Goal: Information Seeking & Learning: Learn about a topic

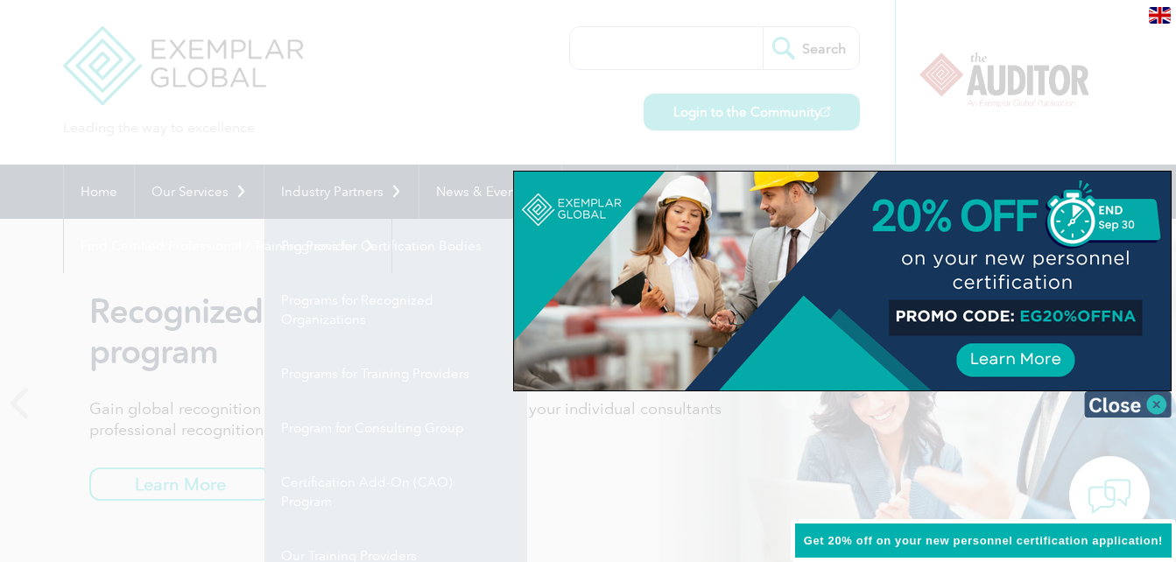
click at [1152, 394] on img at bounding box center [1128, 405] width 88 height 26
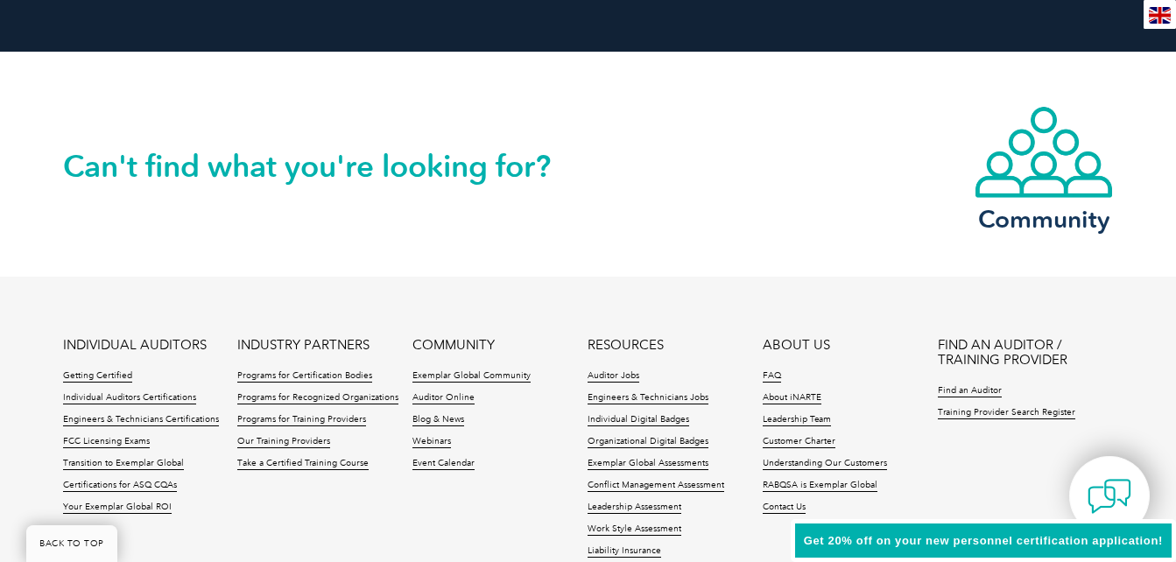
scroll to position [4044, 0]
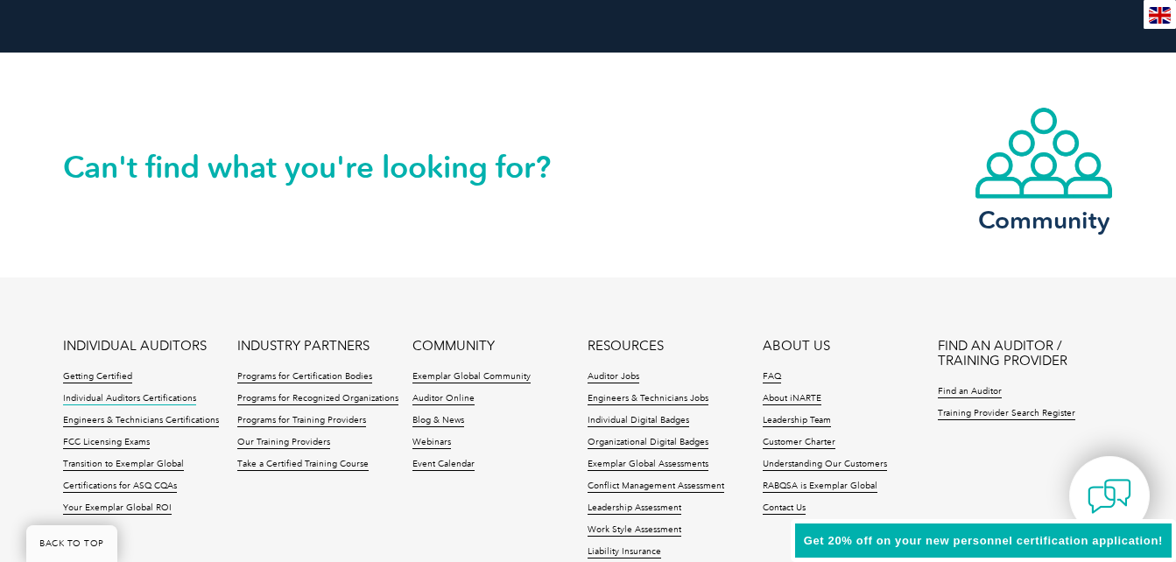
click at [88, 399] on link "Individual Auditors Certifications" at bounding box center [129, 399] width 133 height 12
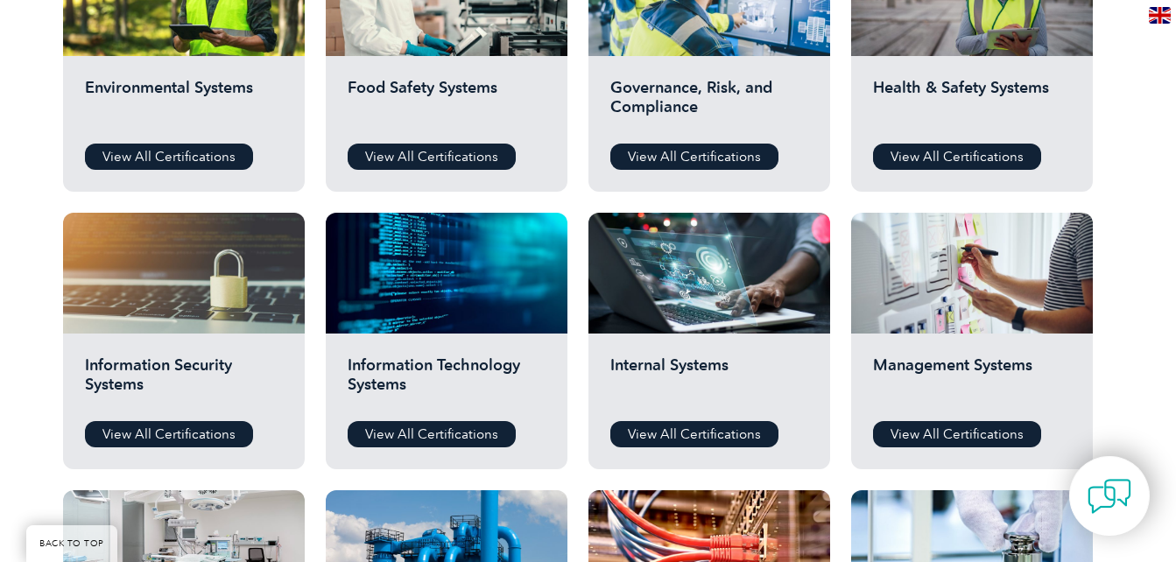
scroll to position [819, 0]
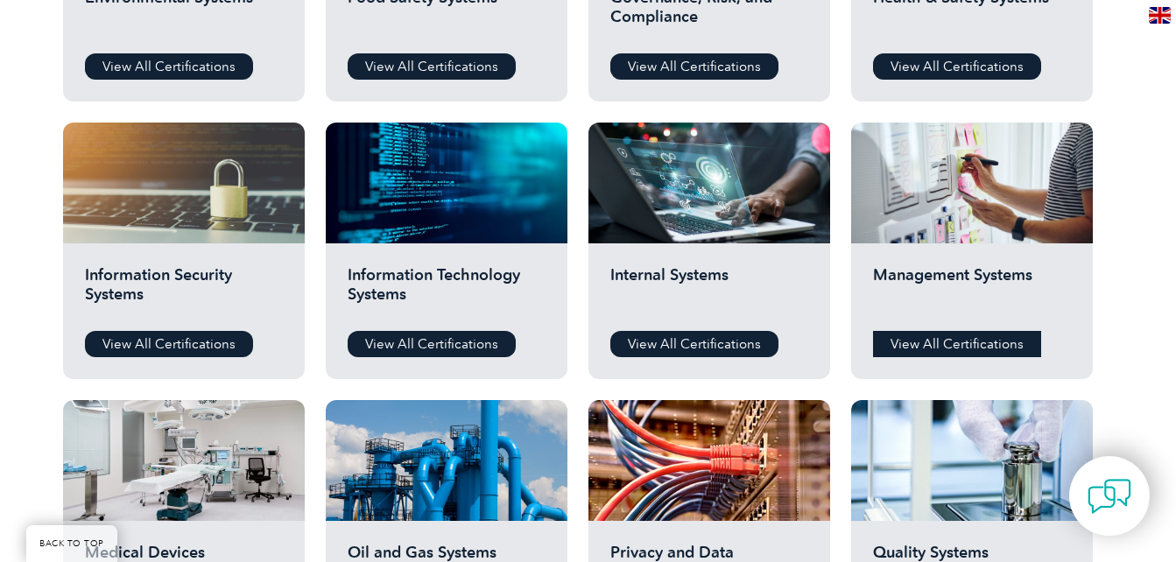
click at [952, 342] on link "View All Certifications" at bounding box center [957, 344] width 168 height 26
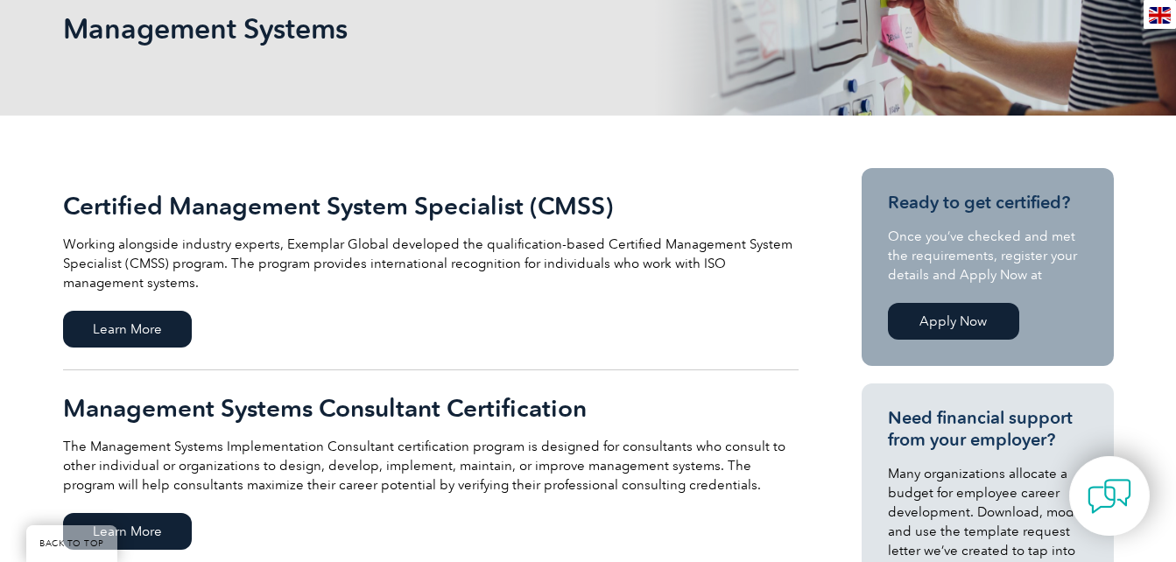
scroll to position [285, 0]
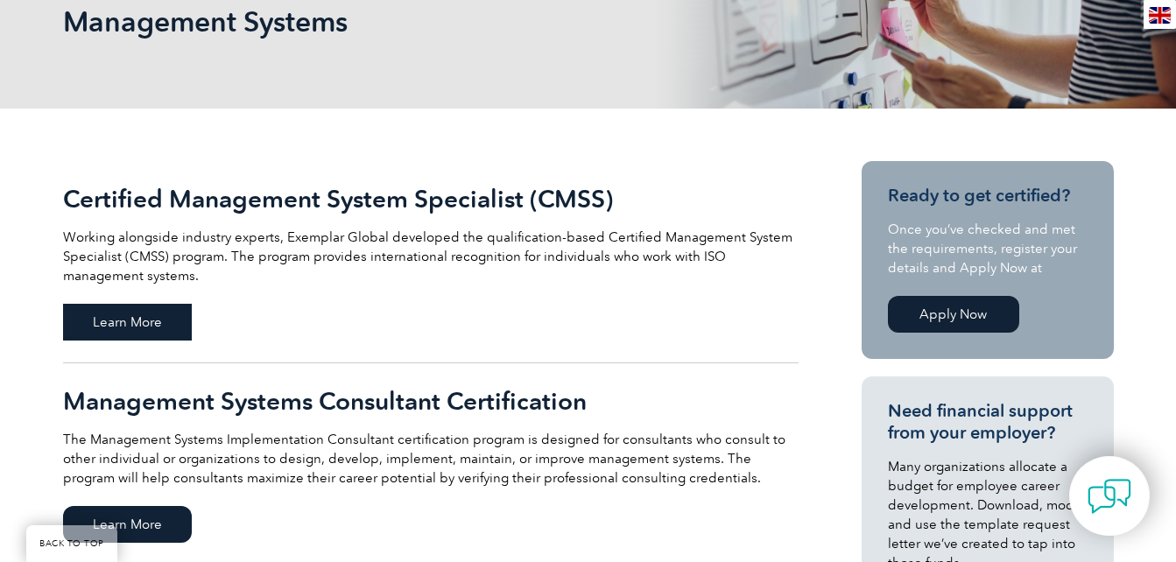
click at [123, 324] on span "Learn More" at bounding box center [127, 322] width 129 height 37
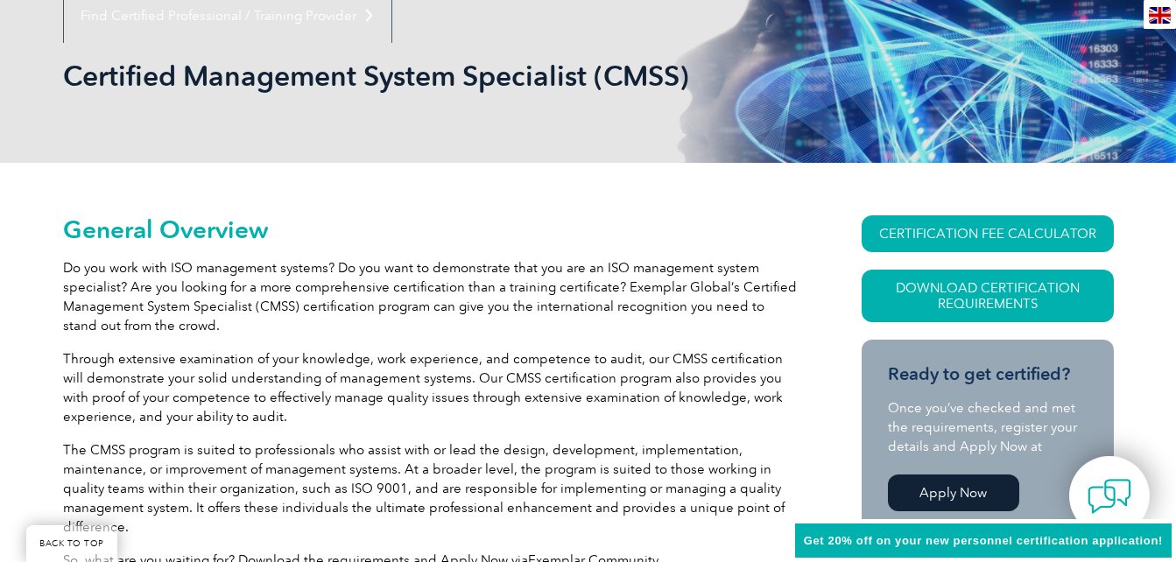
scroll to position [238, 0]
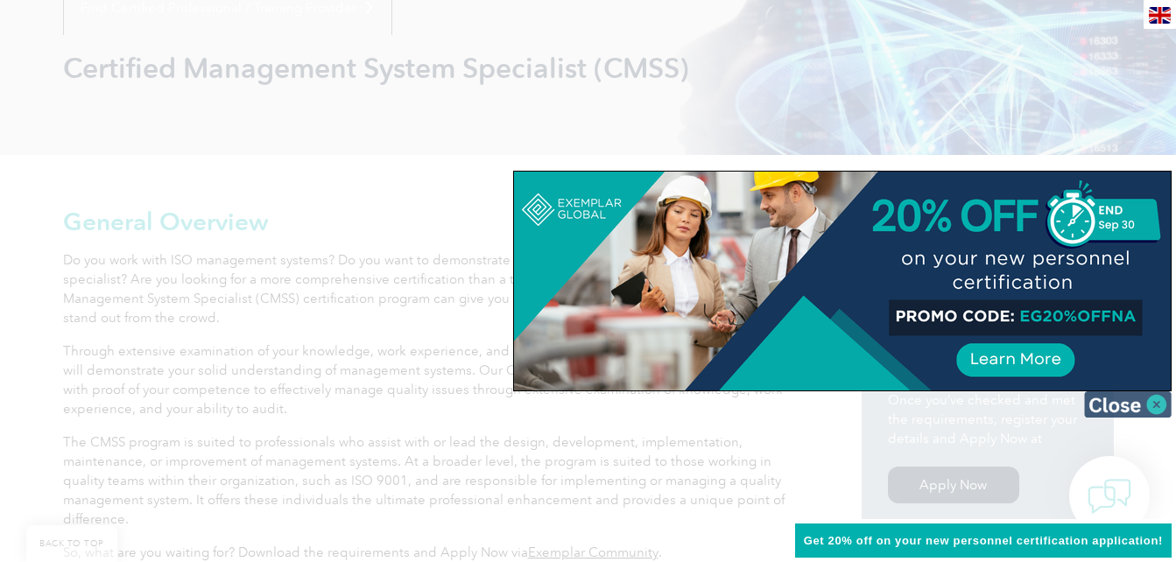
click at [1157, 406] on img at bounding box center [1128, 405] width 88 height 26
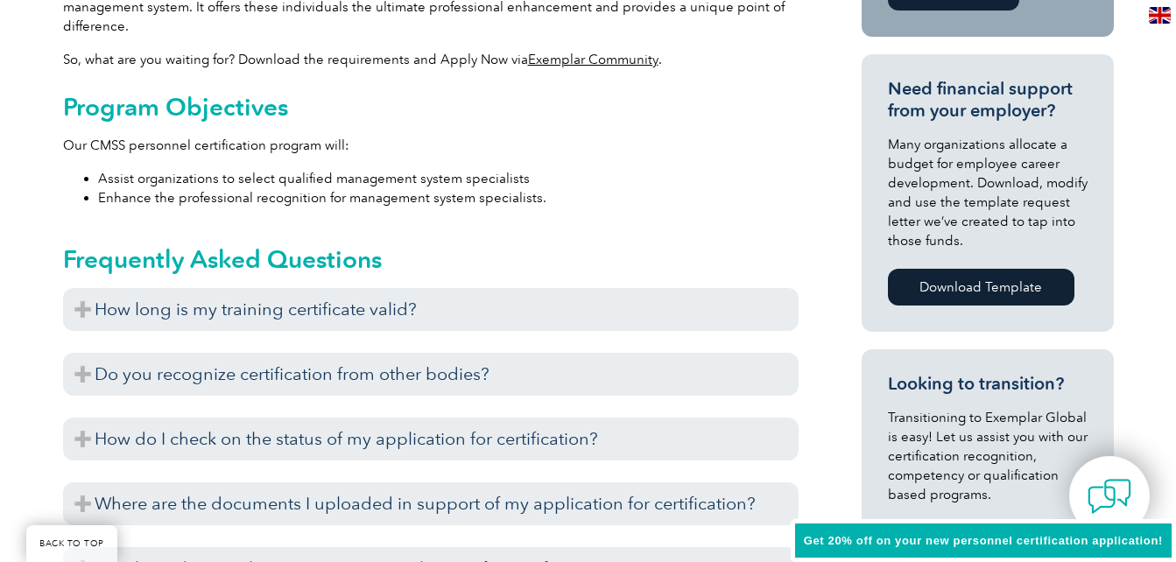
scroll to position [732, 0]
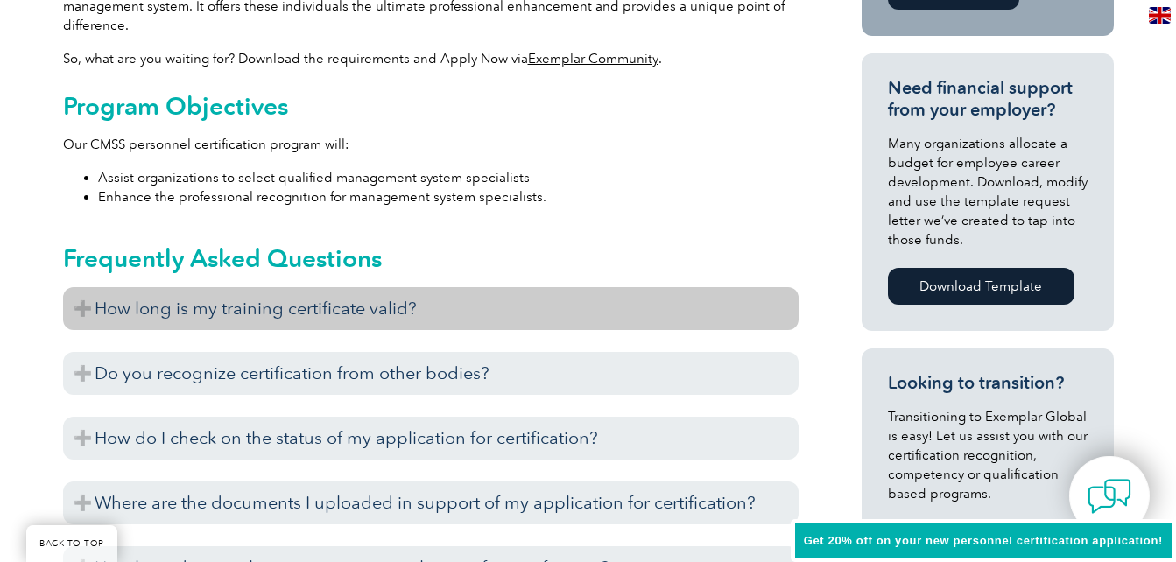
click at [82, 307] on h3 "How long is my training certificate valid?" at bounding box center [431, 308] width 736 height 43
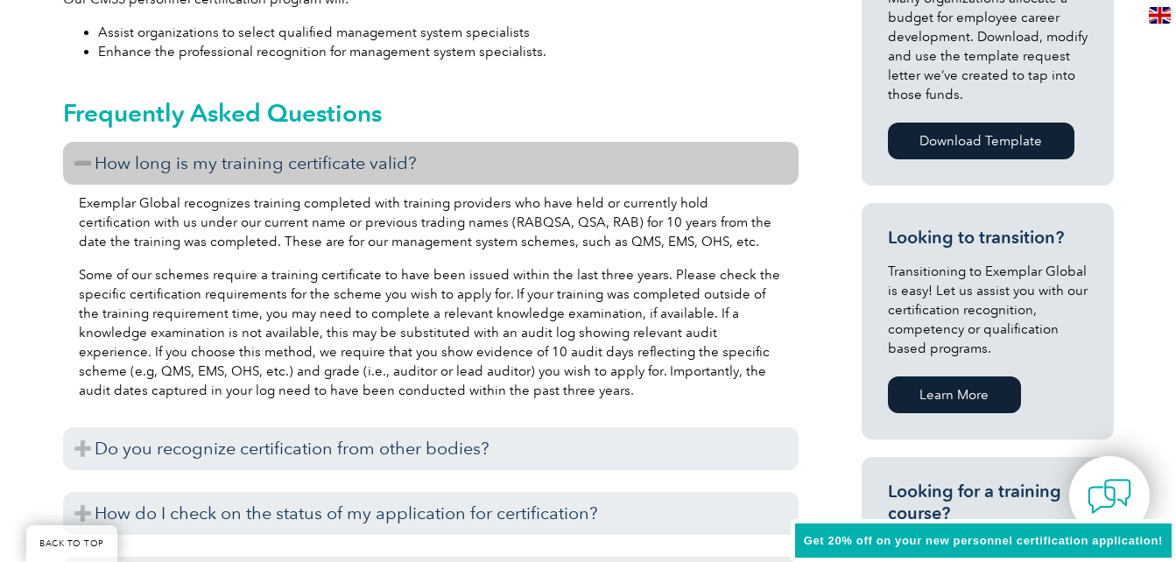
scroll to position [878, 0]
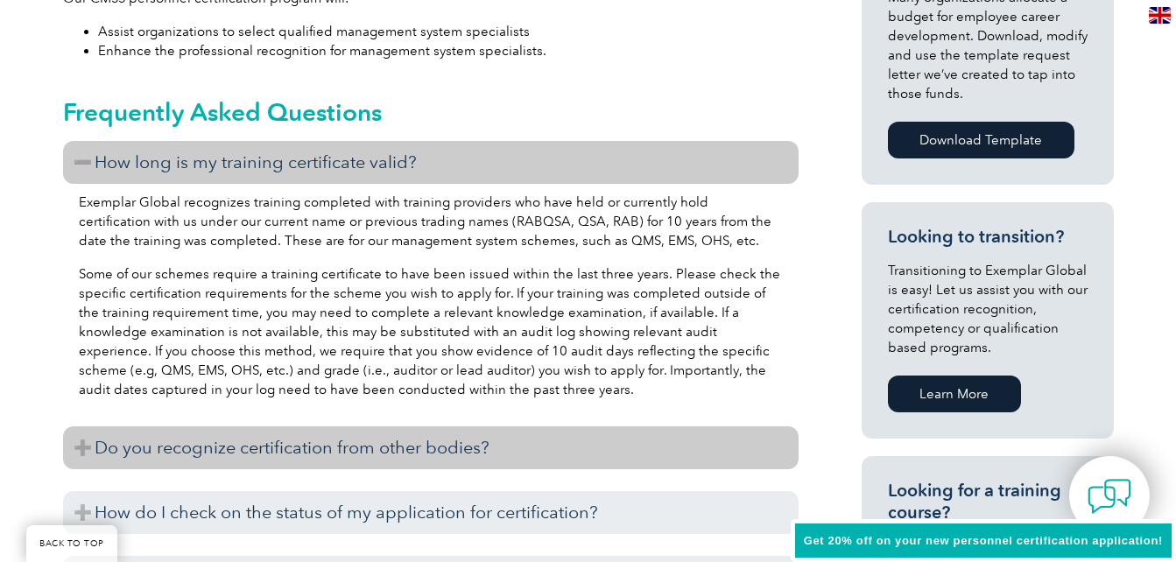
click at [84, 445] on h3 "Do you recognize certification from other bodies?" at bounding box center [431, 448] width 736 height 43
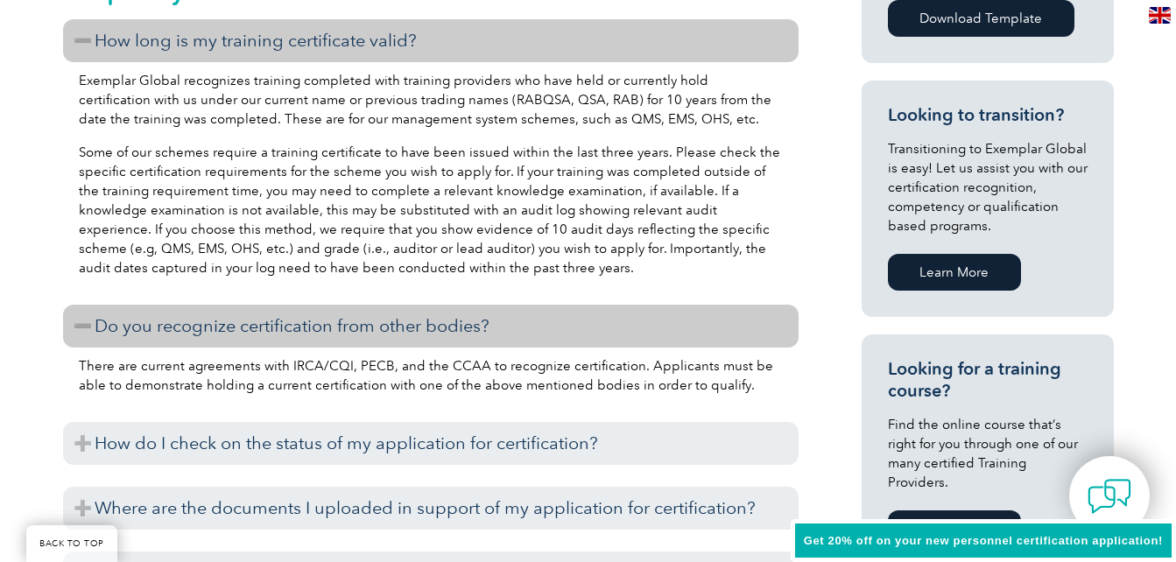
scroll to position [1018, 0]
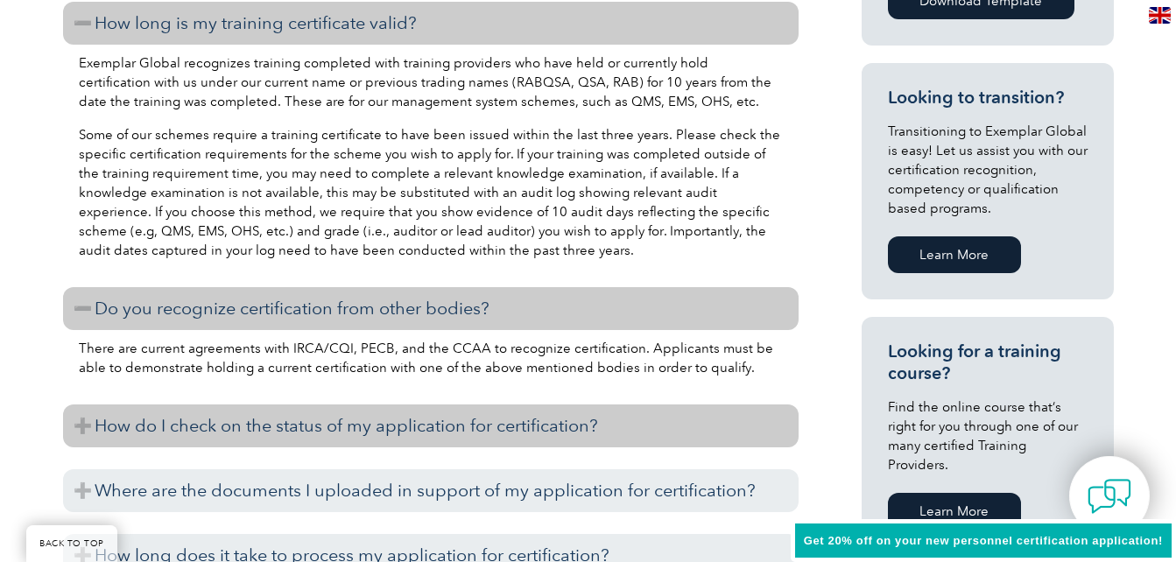
click at [84, 423] on h3 "How do I check on the status of my application for certification?" at bounding box center [431, 426] width 736 height 43
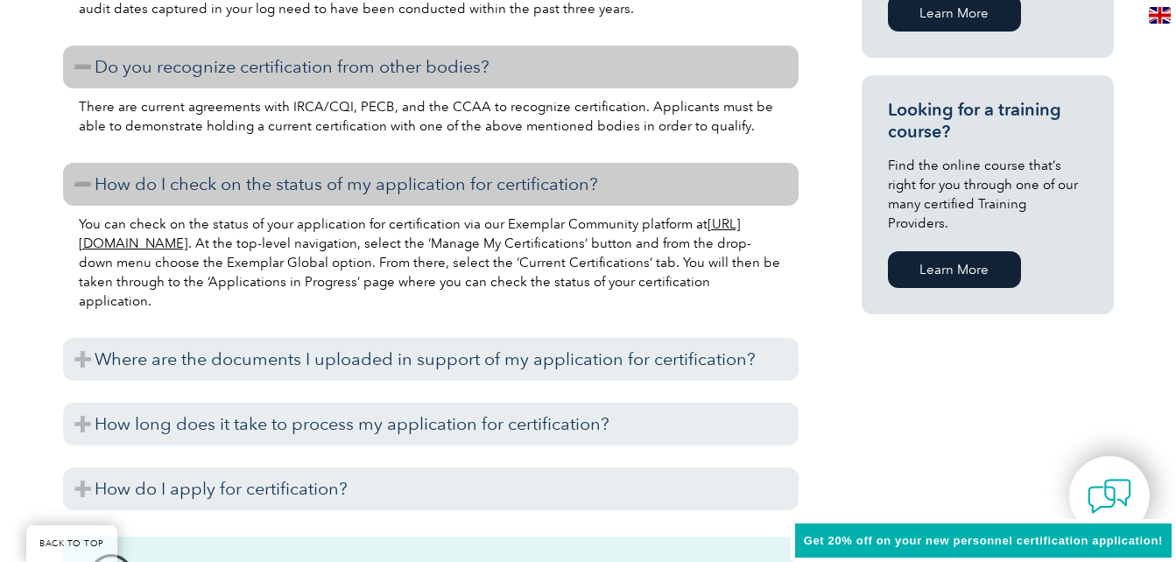
scroll to position [1293, 0]
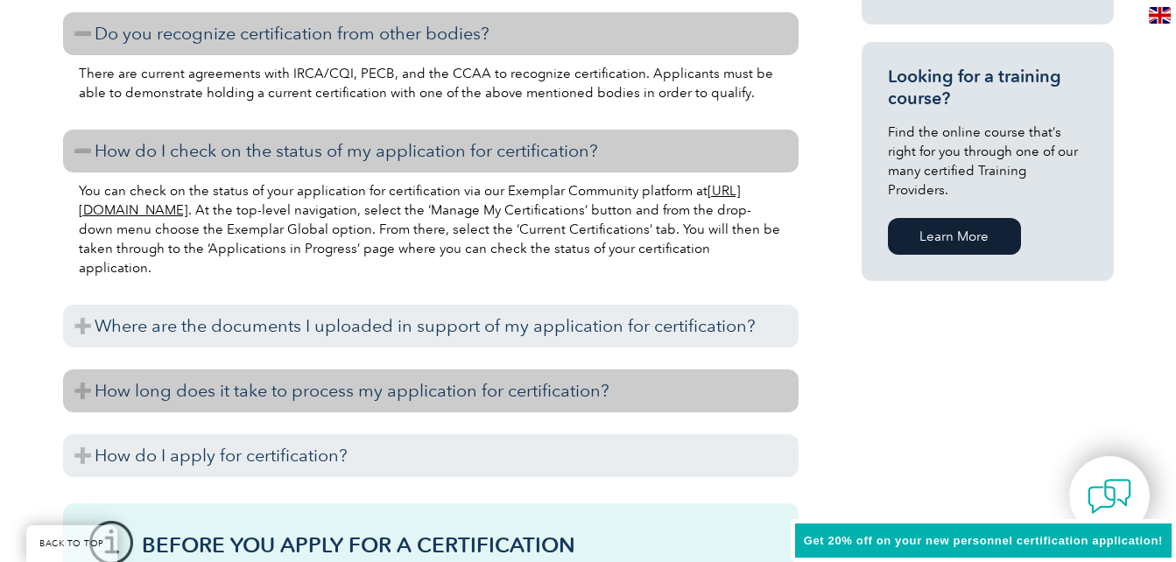
click at [89, 398] on h3 "How long does it take to process my application for certification?" at bounding box center [431, 391] width 736 height 43
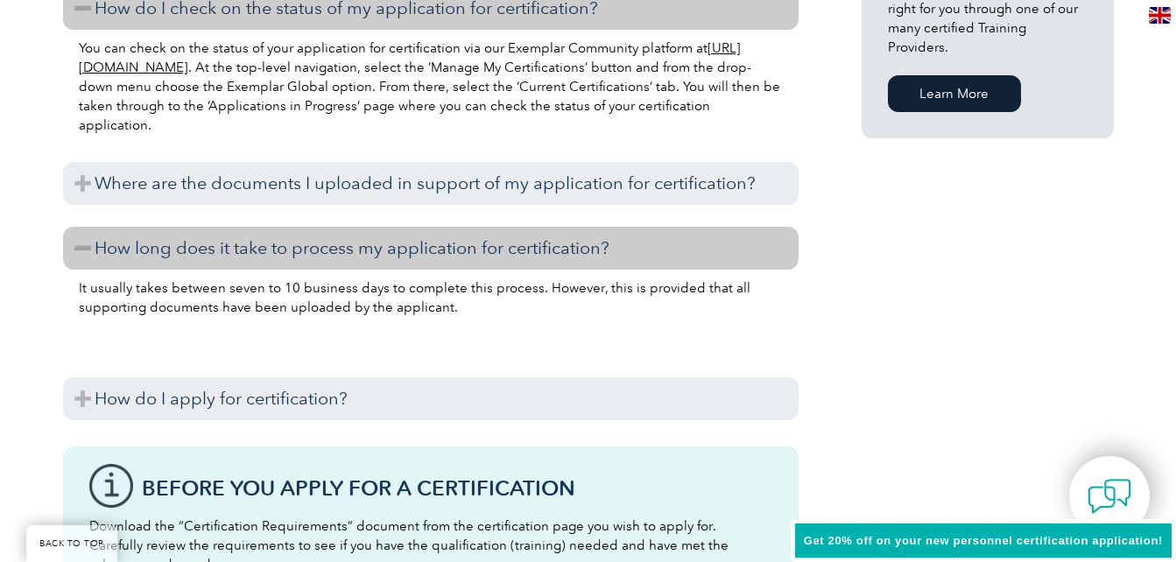
scroll to position [1438, 0]
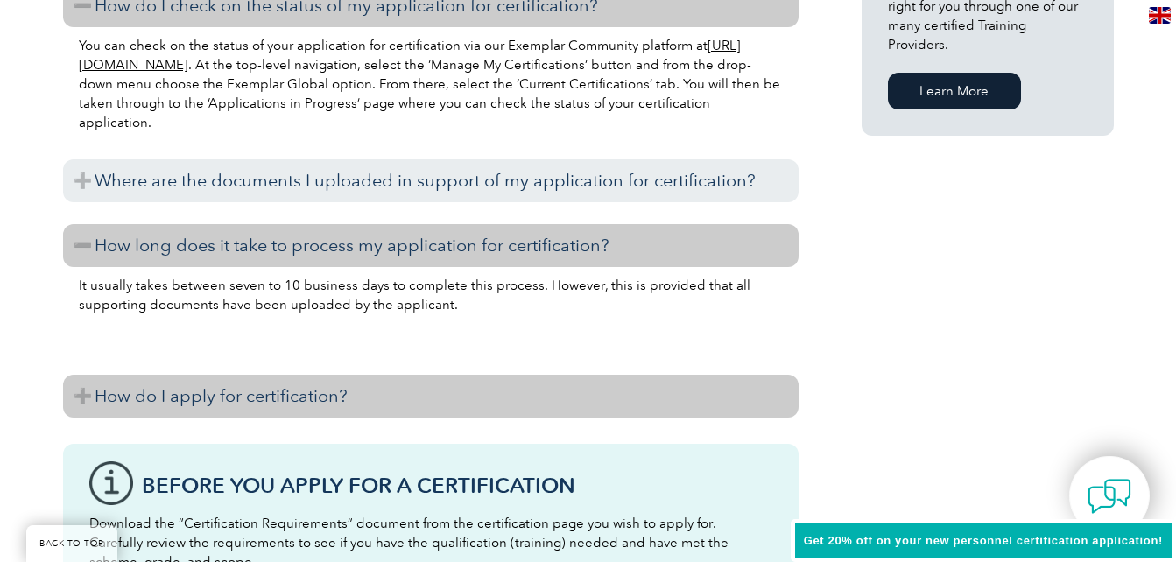
click at [81, 399] on h3 "How do I apply for certification?" at bounding box center [431, 396] width 736 height 43
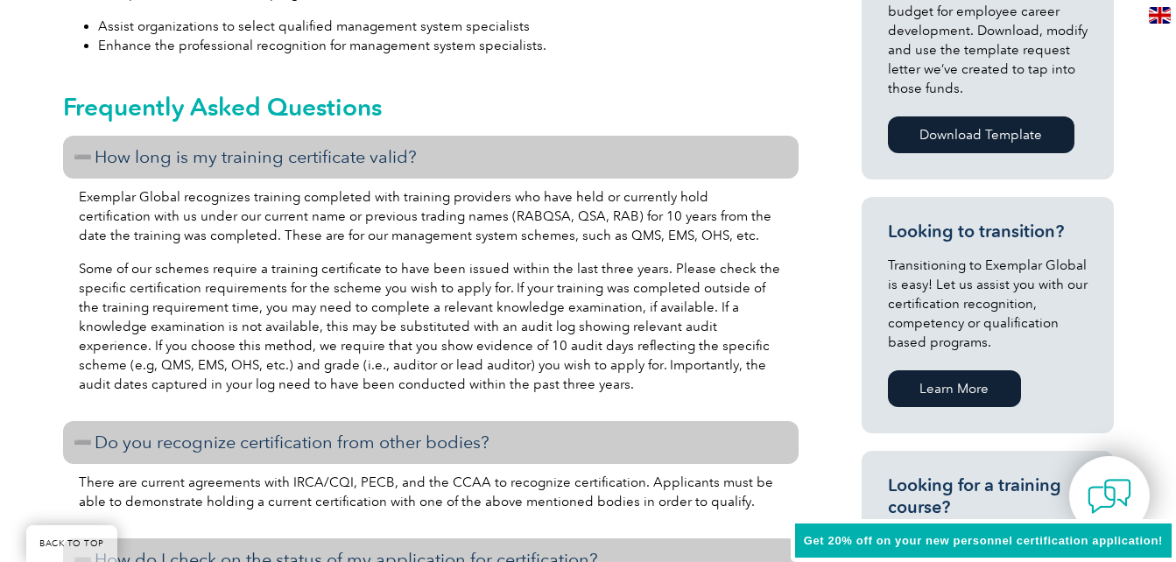
scroll to position [879, 0]
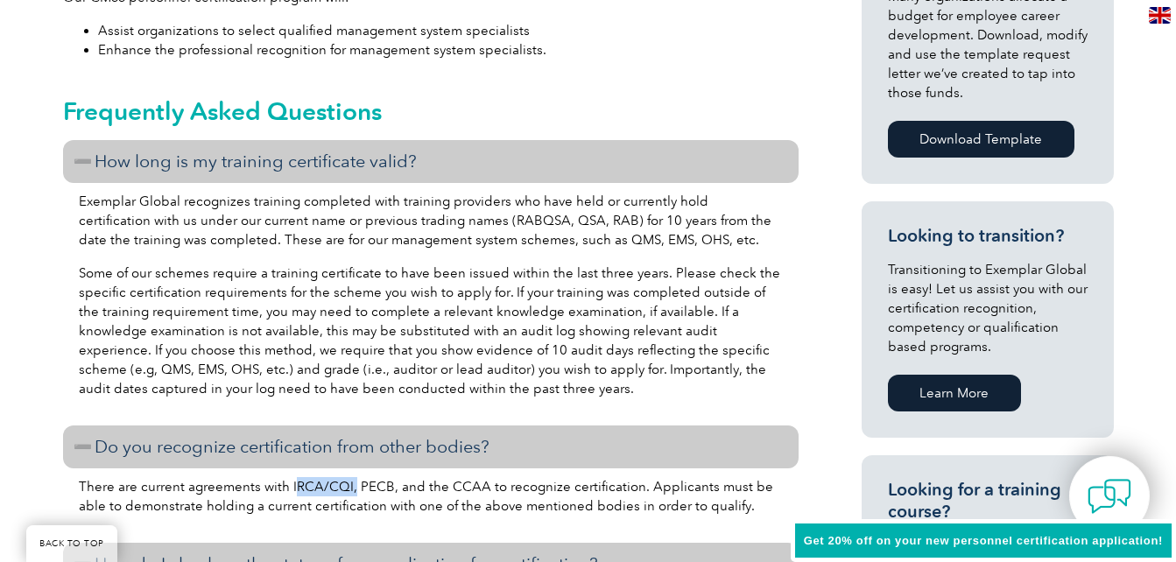
drag, startPoint x: 291, startPoint y: 486, endPoint x: 348, endPoint y: 484, distance: 57.0
click at [348, 484] on p "There are current agreements with IRCA/CQI, PECB, and the CCAA to recognize cer…" at bounding box center [431, 496] width 704 height 39
